Goal: Transaction & Acquisition: Obtain resource

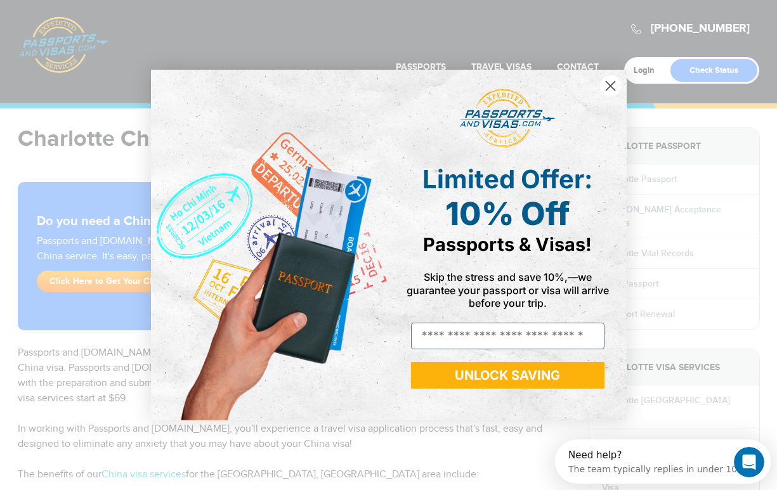
click at [611, 85] on icon "Close dialog" at bounding box center [610, 85] width 9 height 9
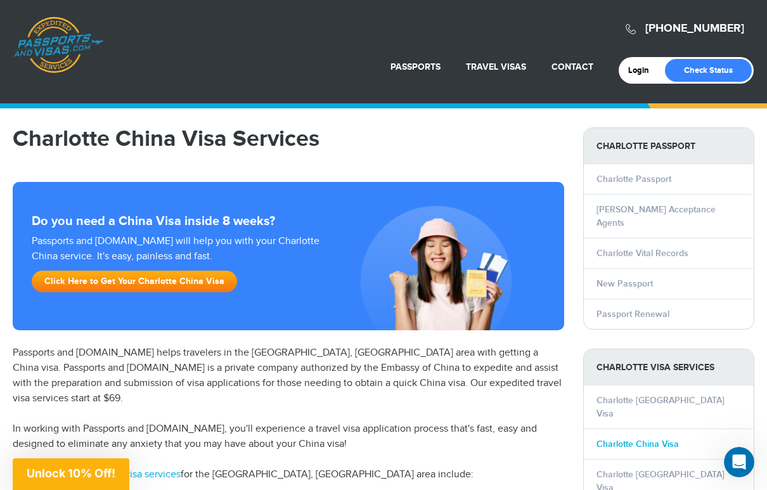
click at [657, 439] on link "Charlotte China Visa" at bounding box center [638, 444] width 82 height 11
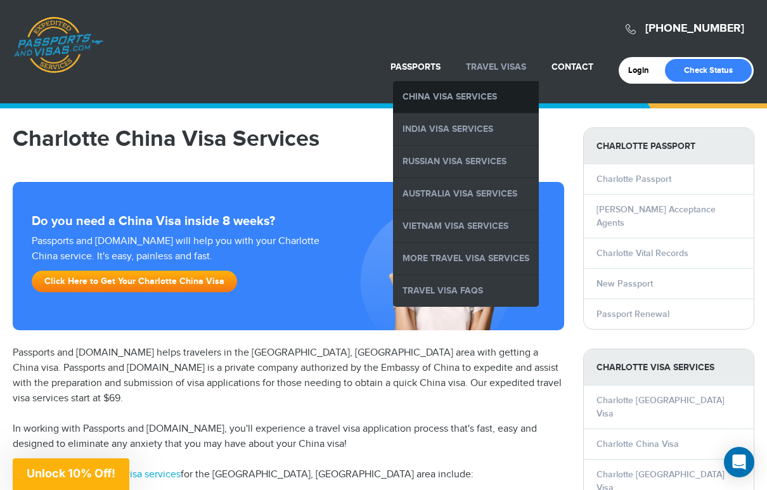
click at [482, 94] on link "China Visa Services" at bounding box center [466, 97] width 146 height 32
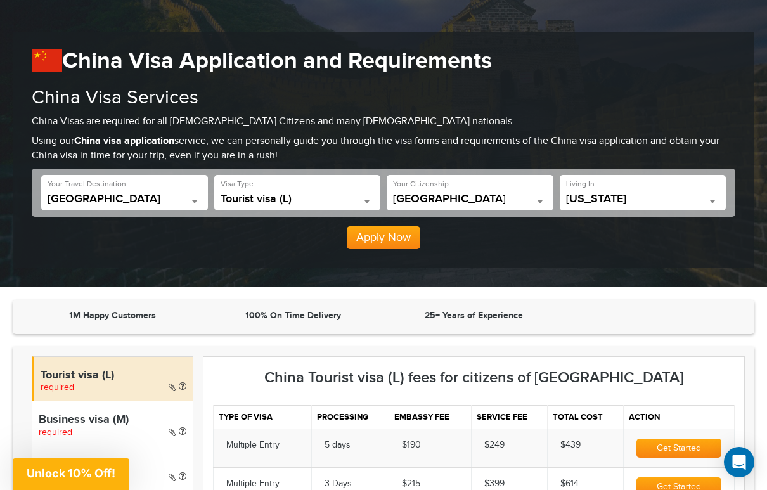
scroll to position [127, 0]
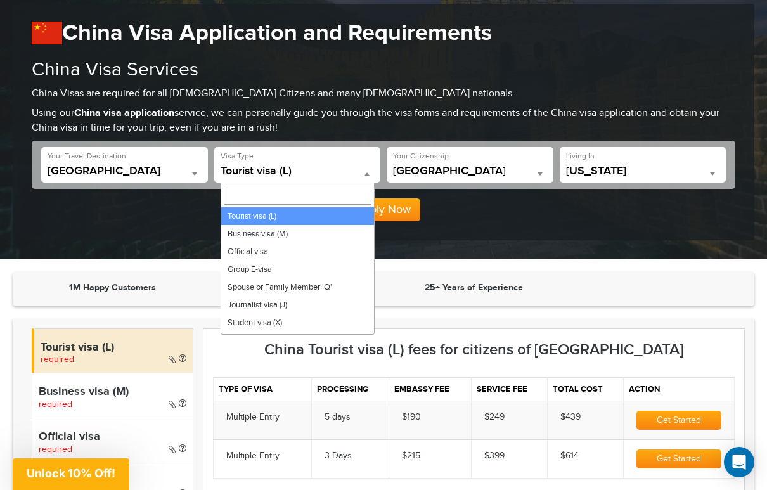
click at [327, 172] on span "Tourist visa (L)" at bounding box center [298, 171] width 154 height 13
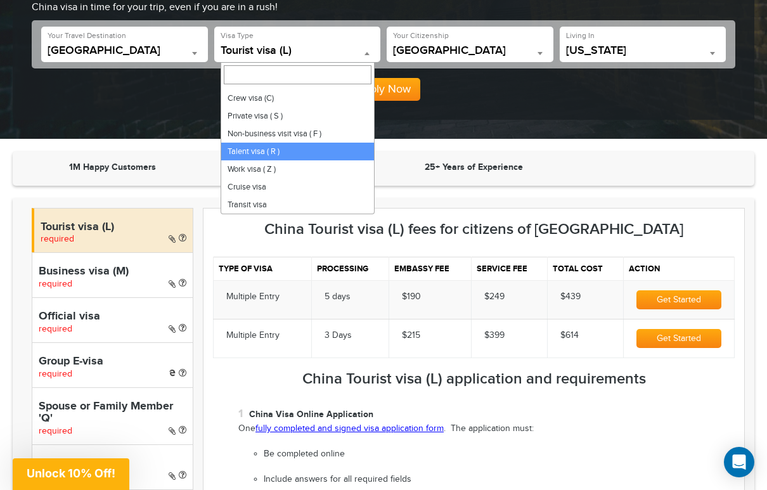
scroll to position [254, 0]
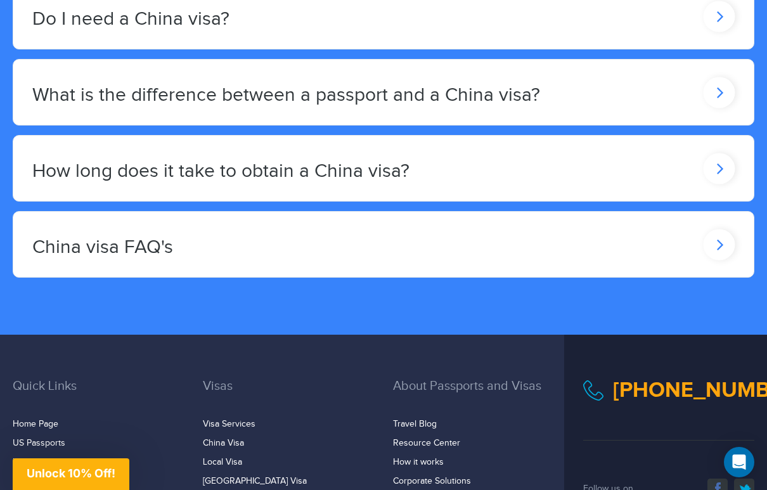
scroll to position [2241, 0]
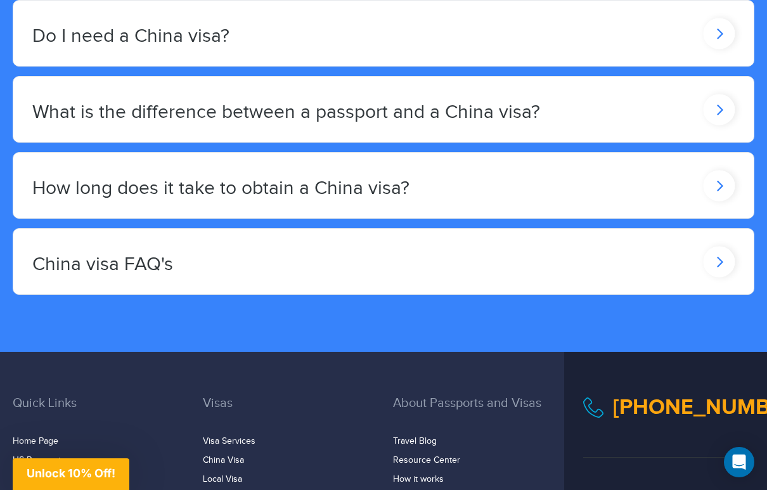
click at [490, 254] on div "China visa FAQ's" at bounding box center [383, 261] width 741 height 65
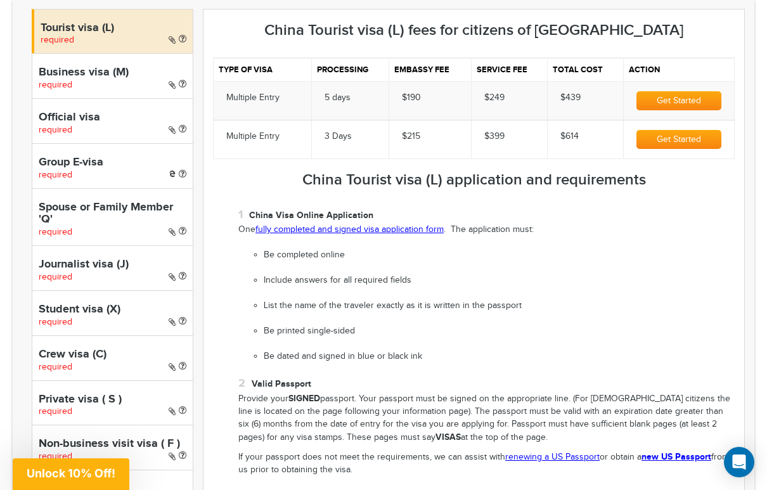
scroll to position [447, 0]
